Goal: Check status: Check status

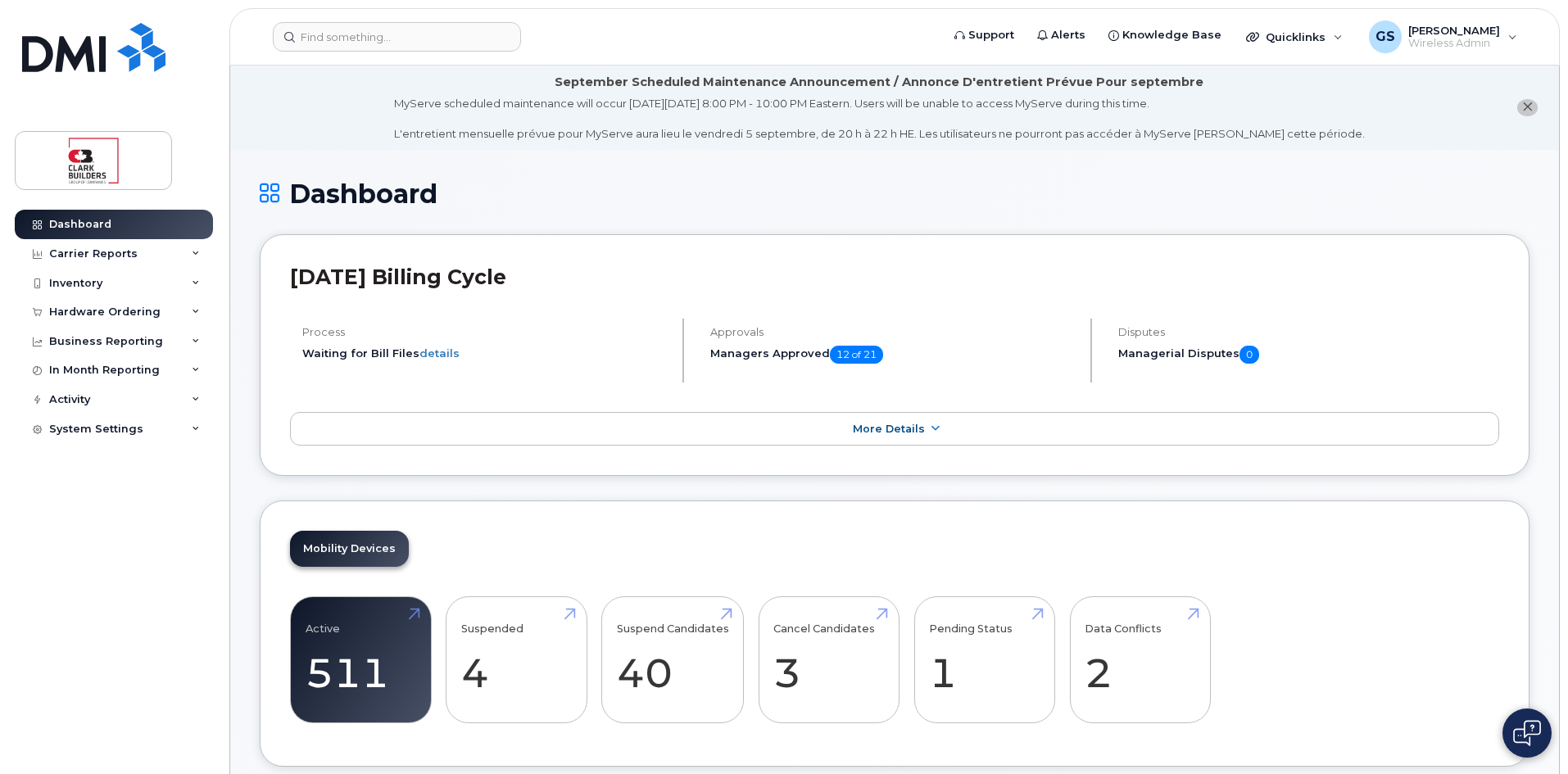
click at [866, 354] on span "12 of 21" at bounding box center [856, 354] width 53 height 18
click at [916, 431] on span "More Details" at bounding box center [889, 428] width 72 height 12
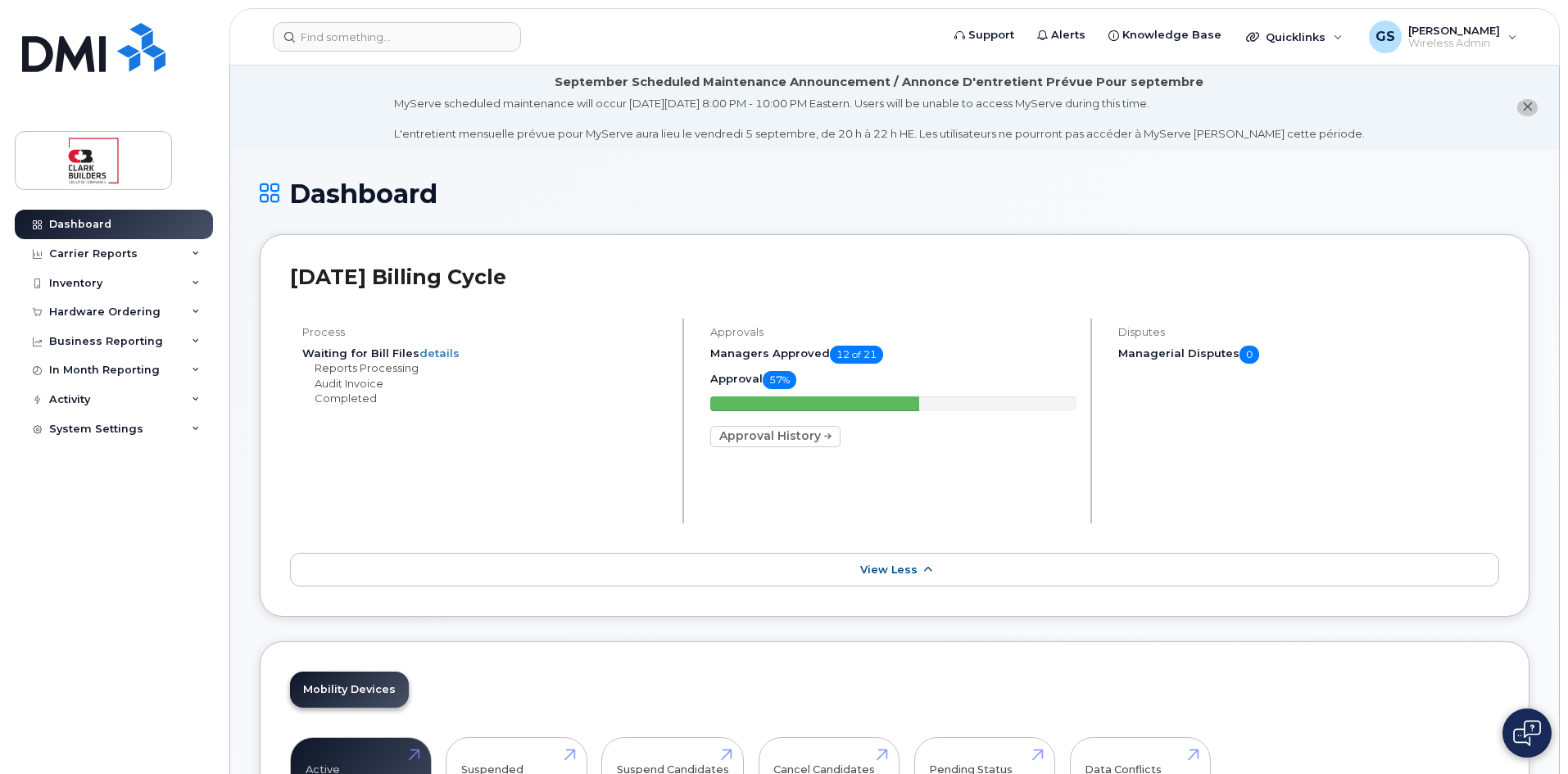
click at [877, 568] on span "View Less" at bounding box center [889, 569] width 57 height 12
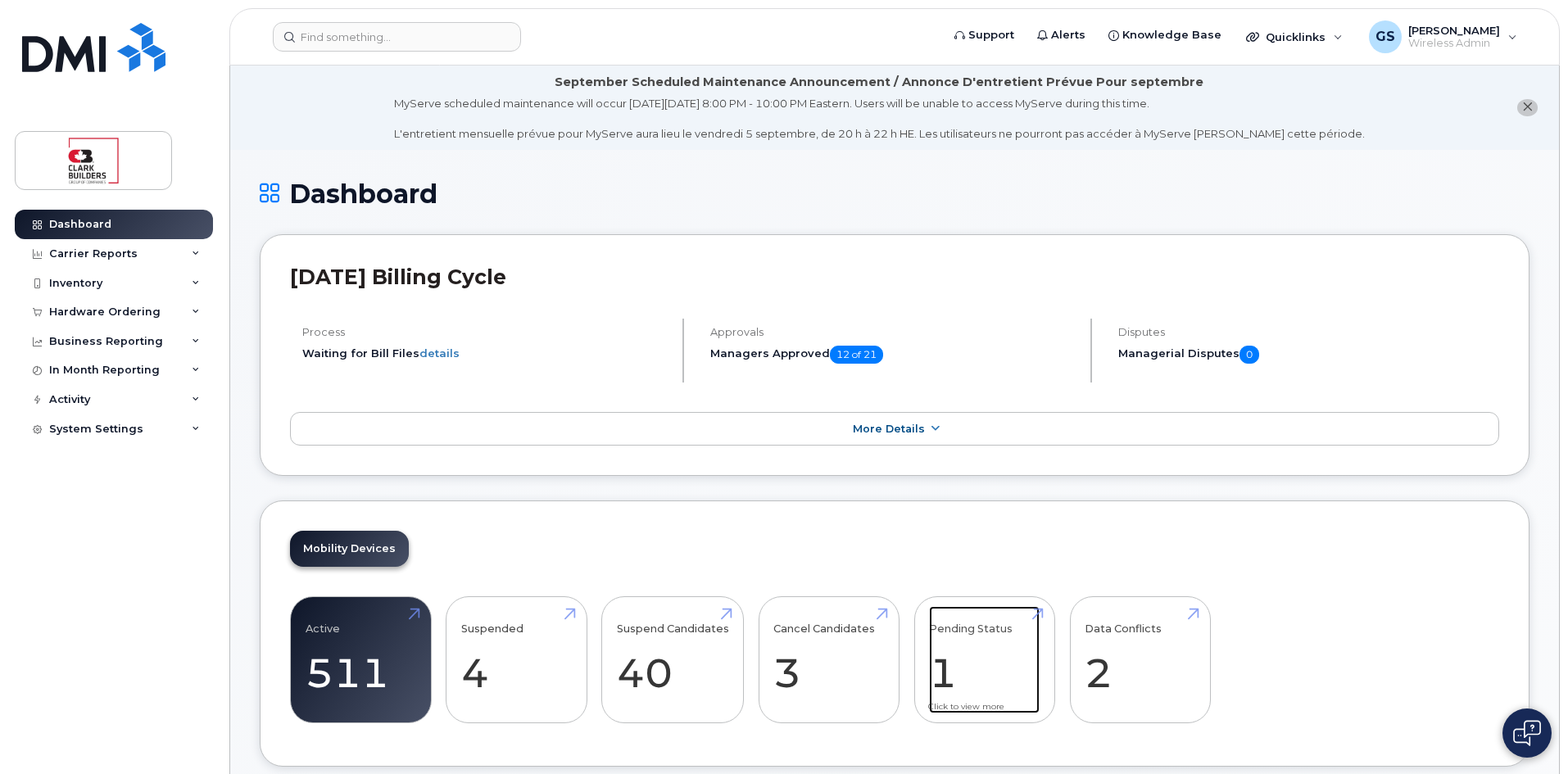
click at [973, 670] on link "Pending Status 1" at bounding box center [984, 660] width 110 height 108
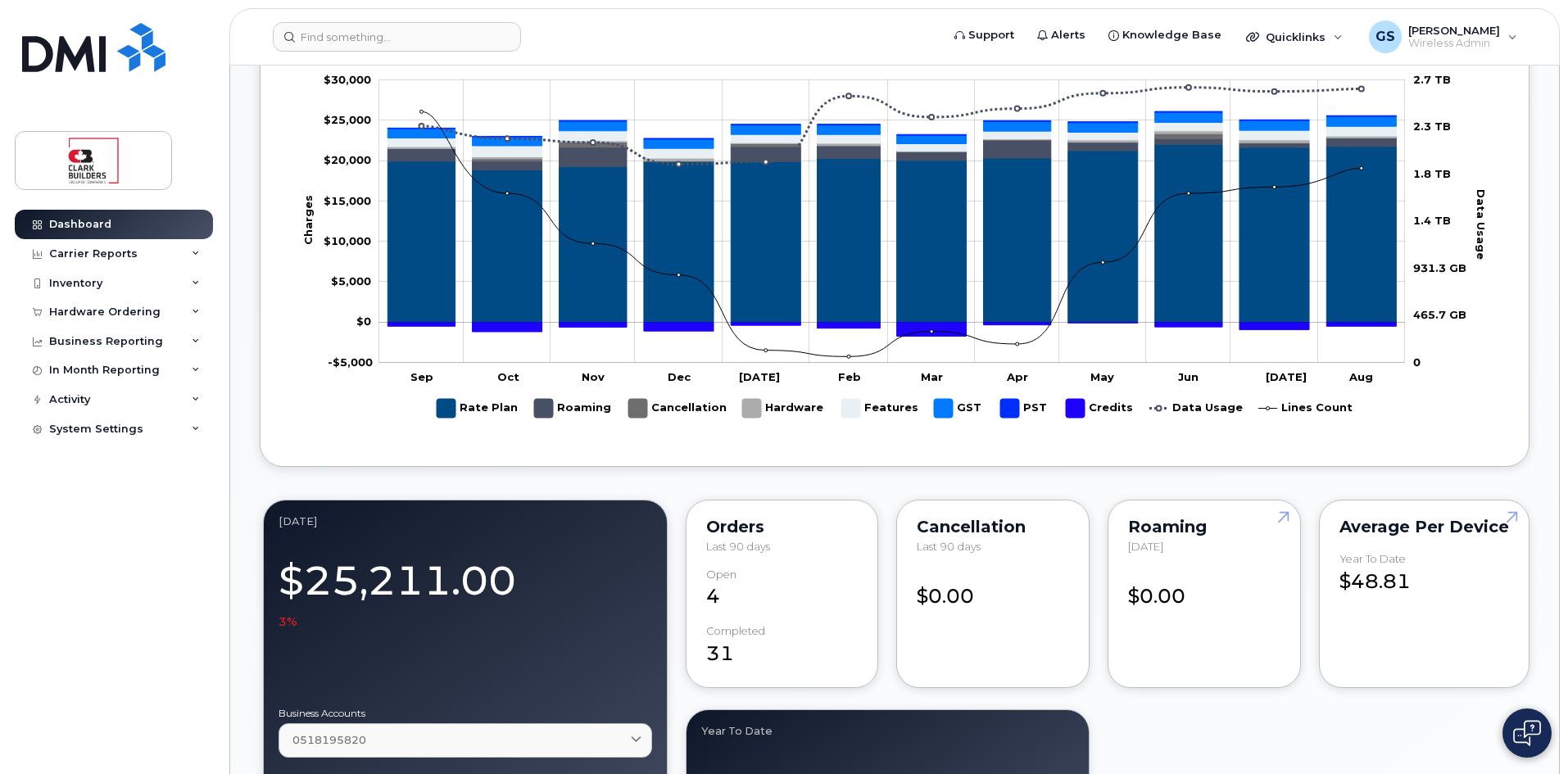
scroll to position [164, 0]
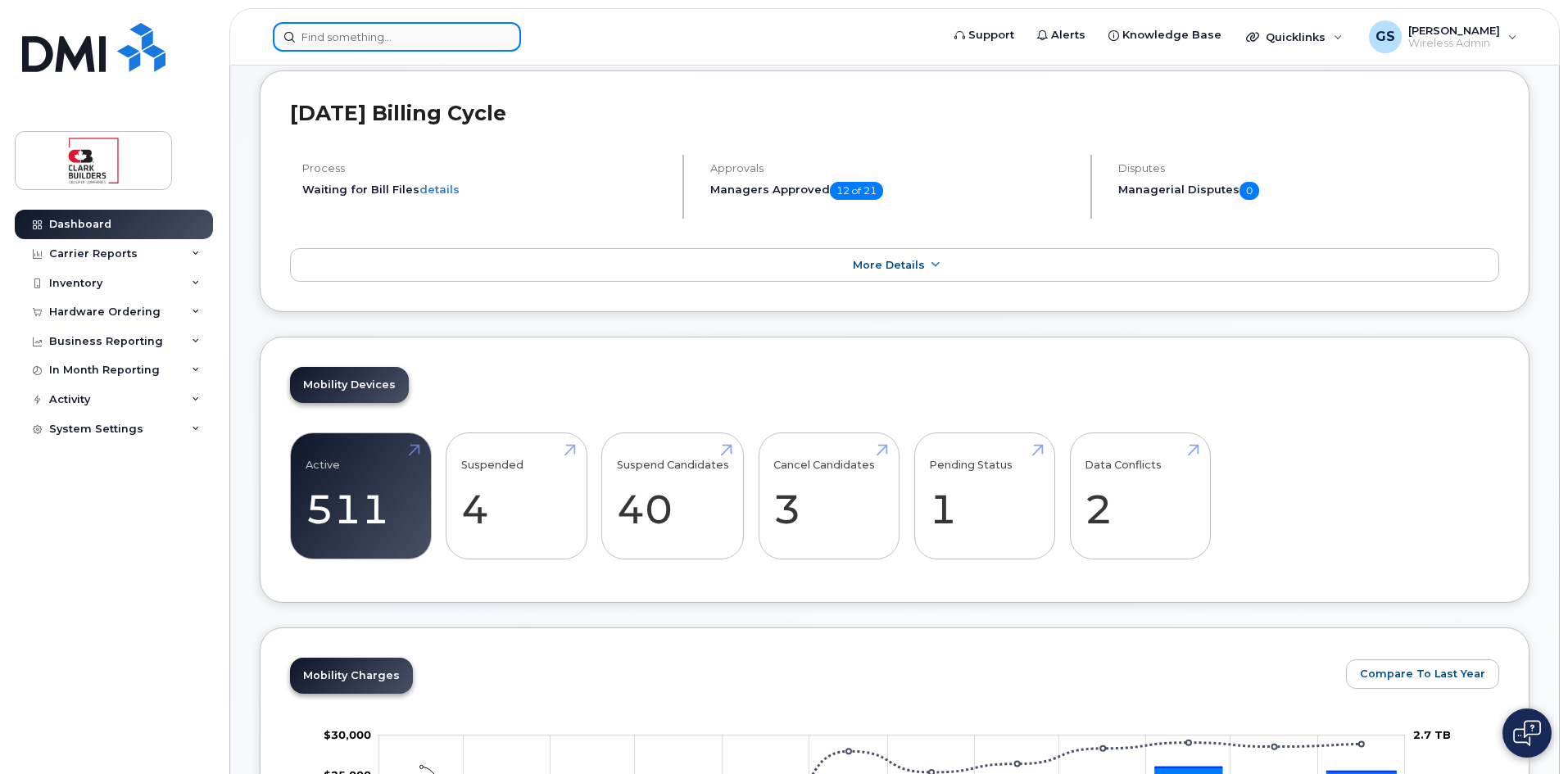
click at [363, 42] on input at bounding box center [397, 37] width 249 height 30
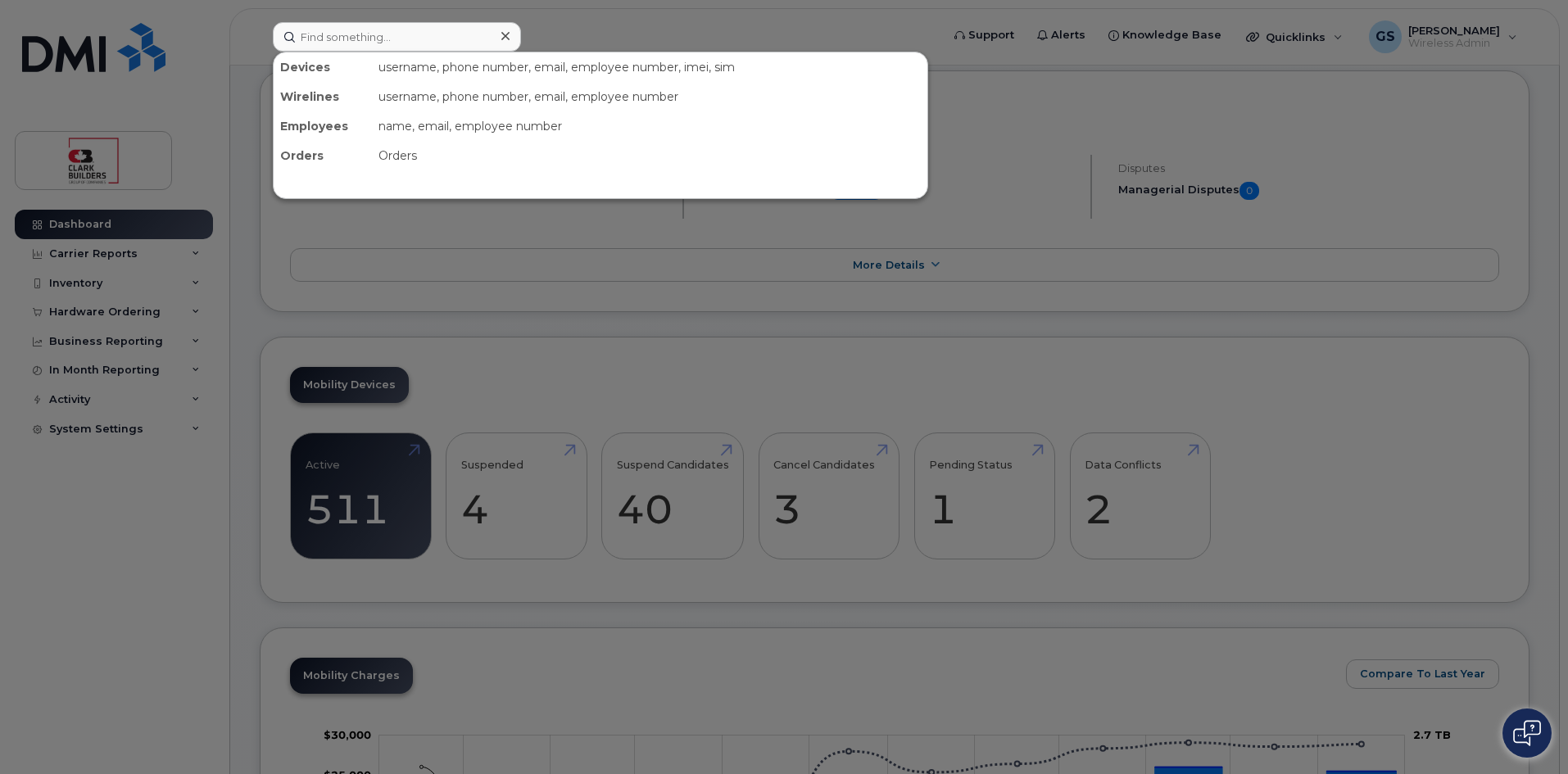
click at [299, 152] on div "Orders" at bounding box center [323, 156] width 98 height 30
click at [396, 159] on div "Orders" at bounding box center [649, 156] width 555 height 30
click at [363, 39] on input at bounding box center [397, 37] width 249 height 30
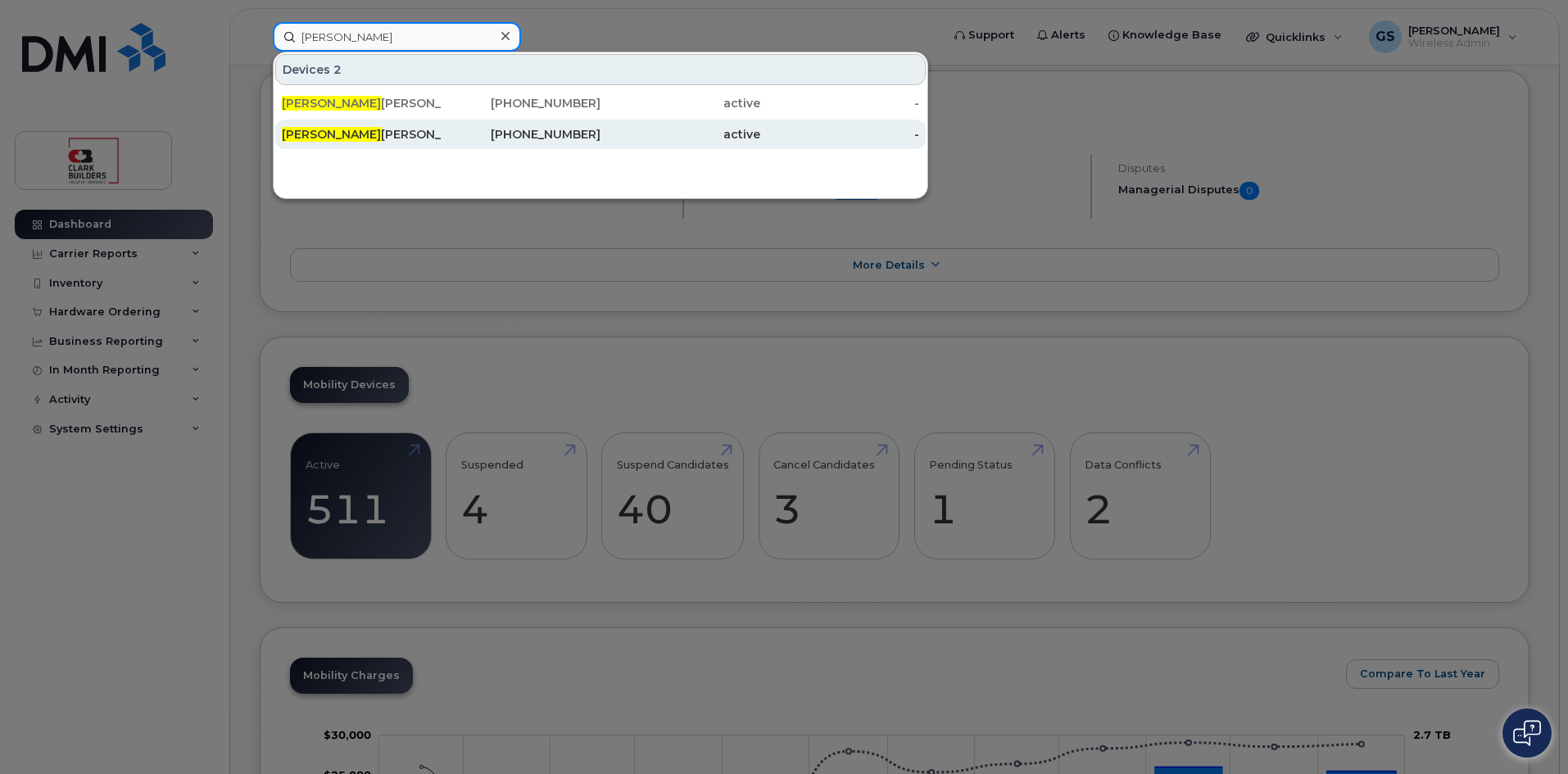
type input "amanda"
click at [359, 130] on div "Amanda Elliott" at bounding box center [362, 134] width 159 height 17
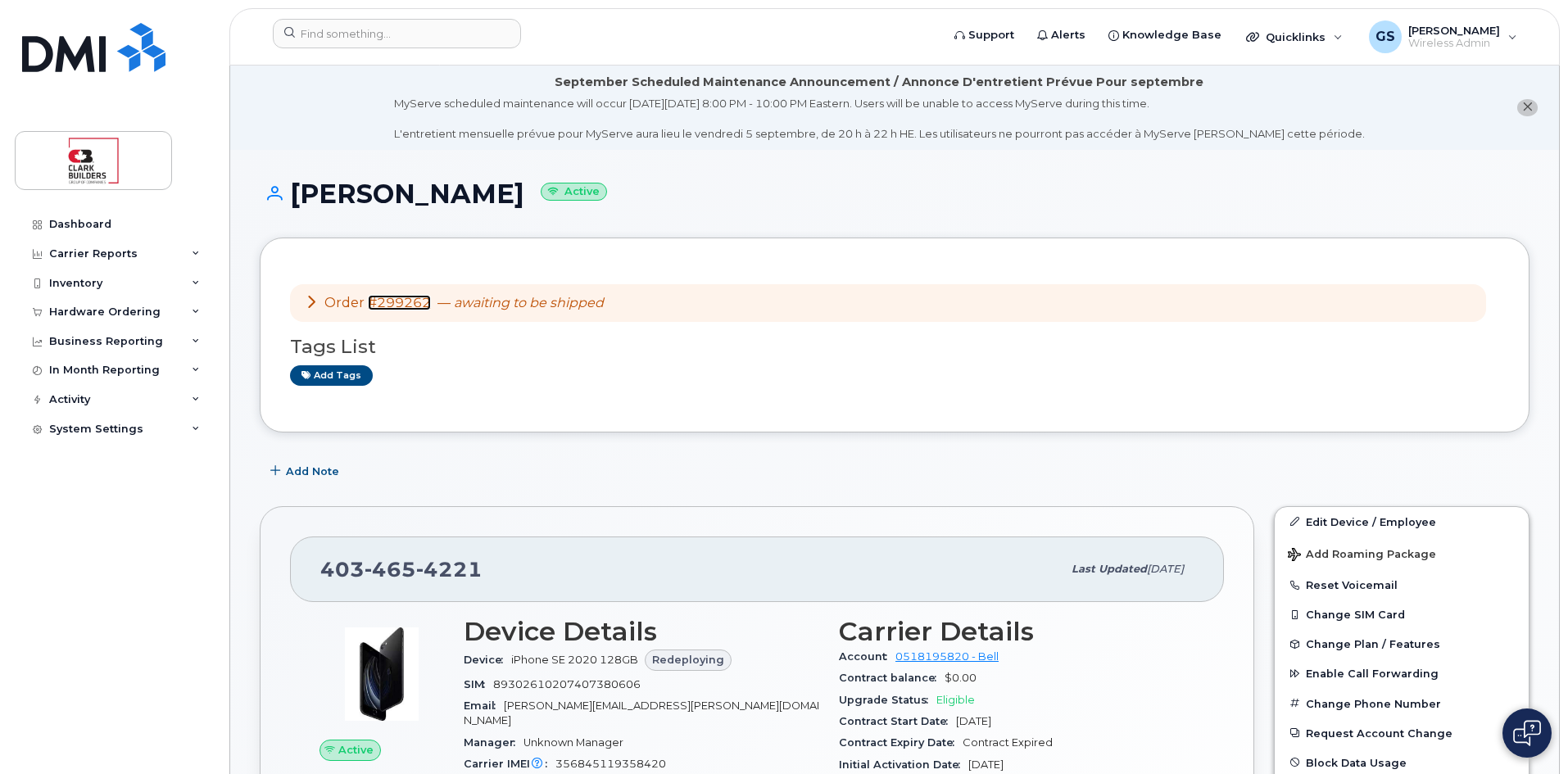
click at [389, 306] on link "#299262" at bounding box center [400, 302] width 63 height 16
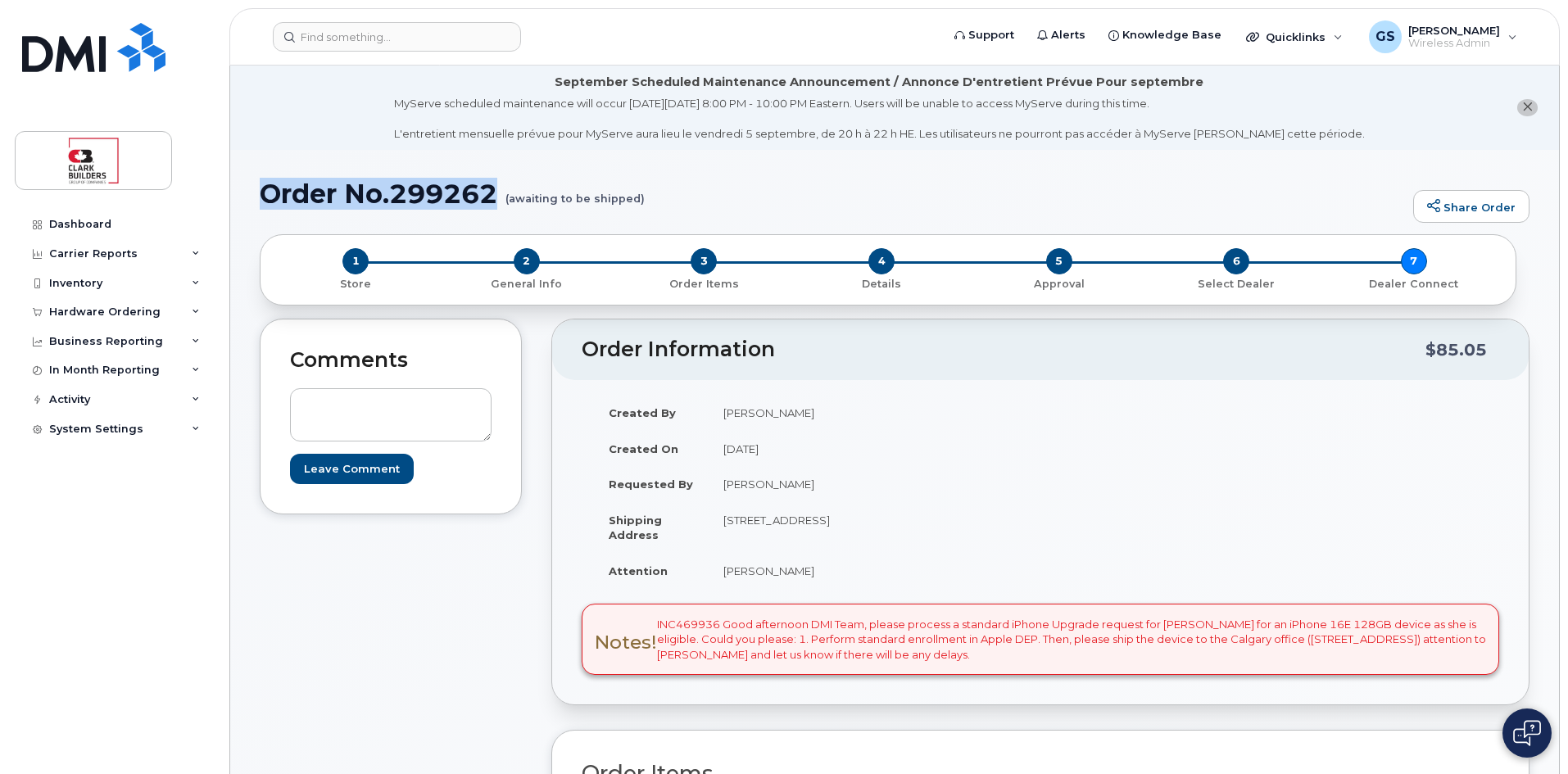
drag, startPoint x: 251, startPoint y: 194, endPoint x: 507, endPoint y: 205, distance: 256.2
